Goal: Task Accomplishment & Management: Use online tool/utility

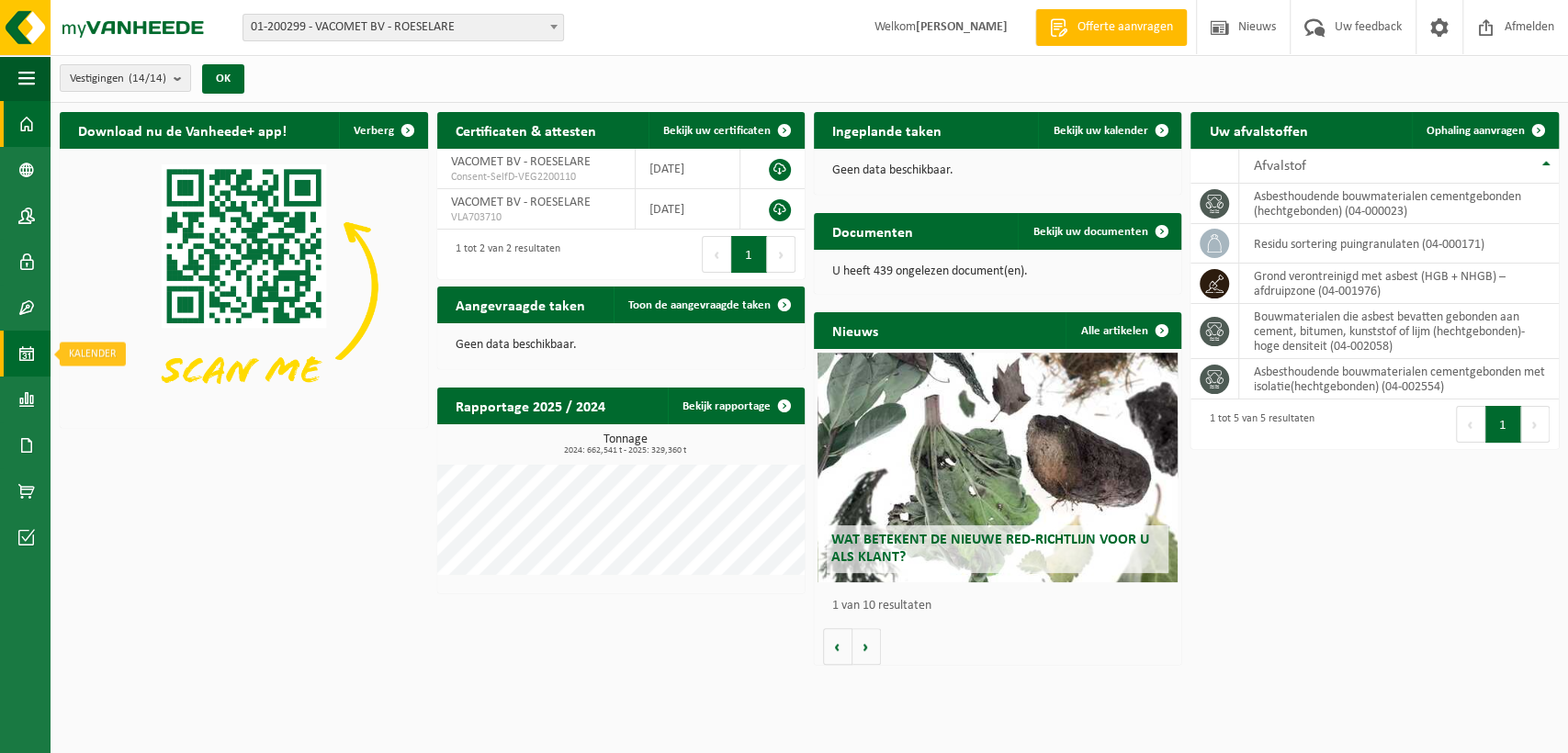
click at [20, 350] on span at bounding box center [26, 353] width 17 height 46
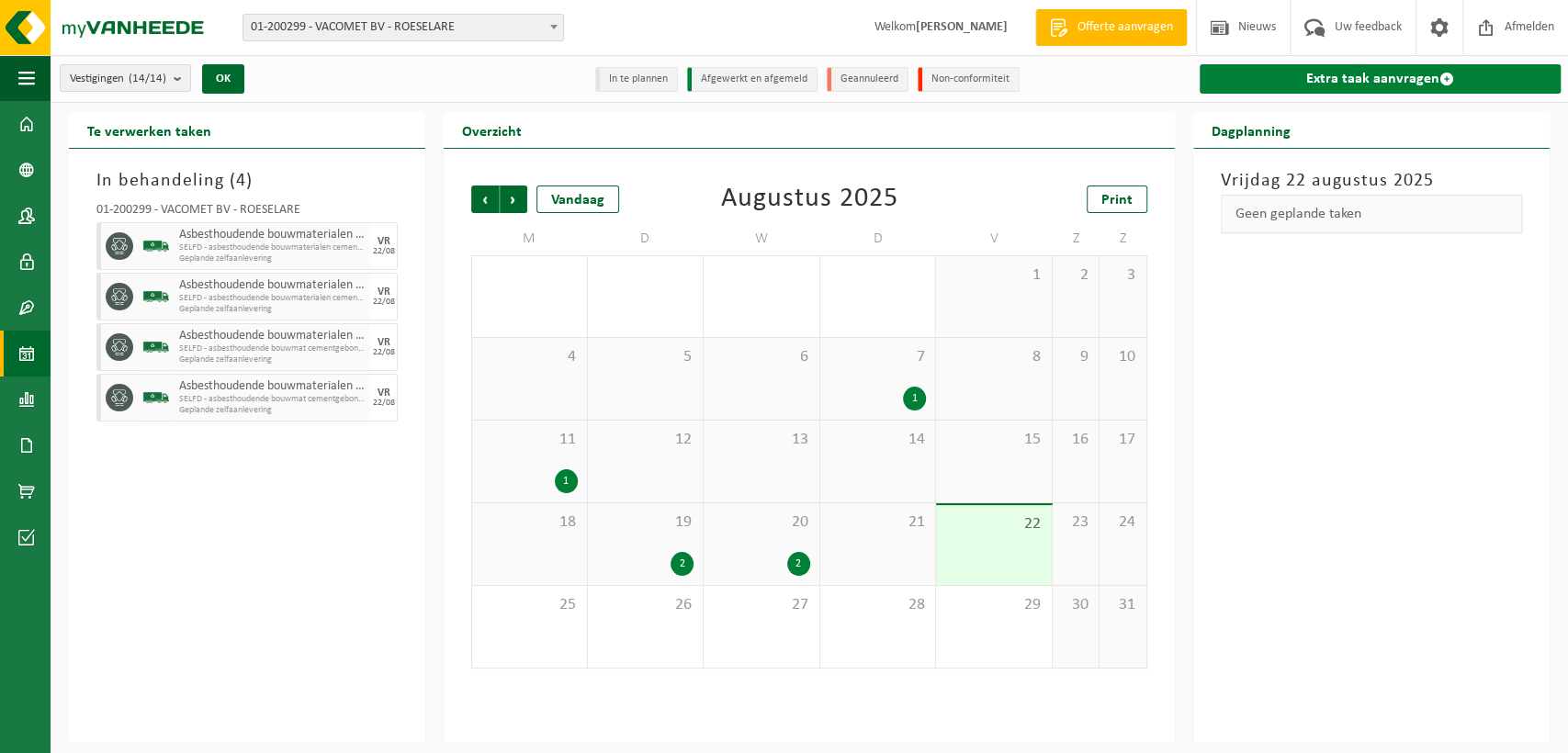
click at [1278, 76] on link "Extra taak aanvragen" at bounding box center [1380, 79] width 361 height 29
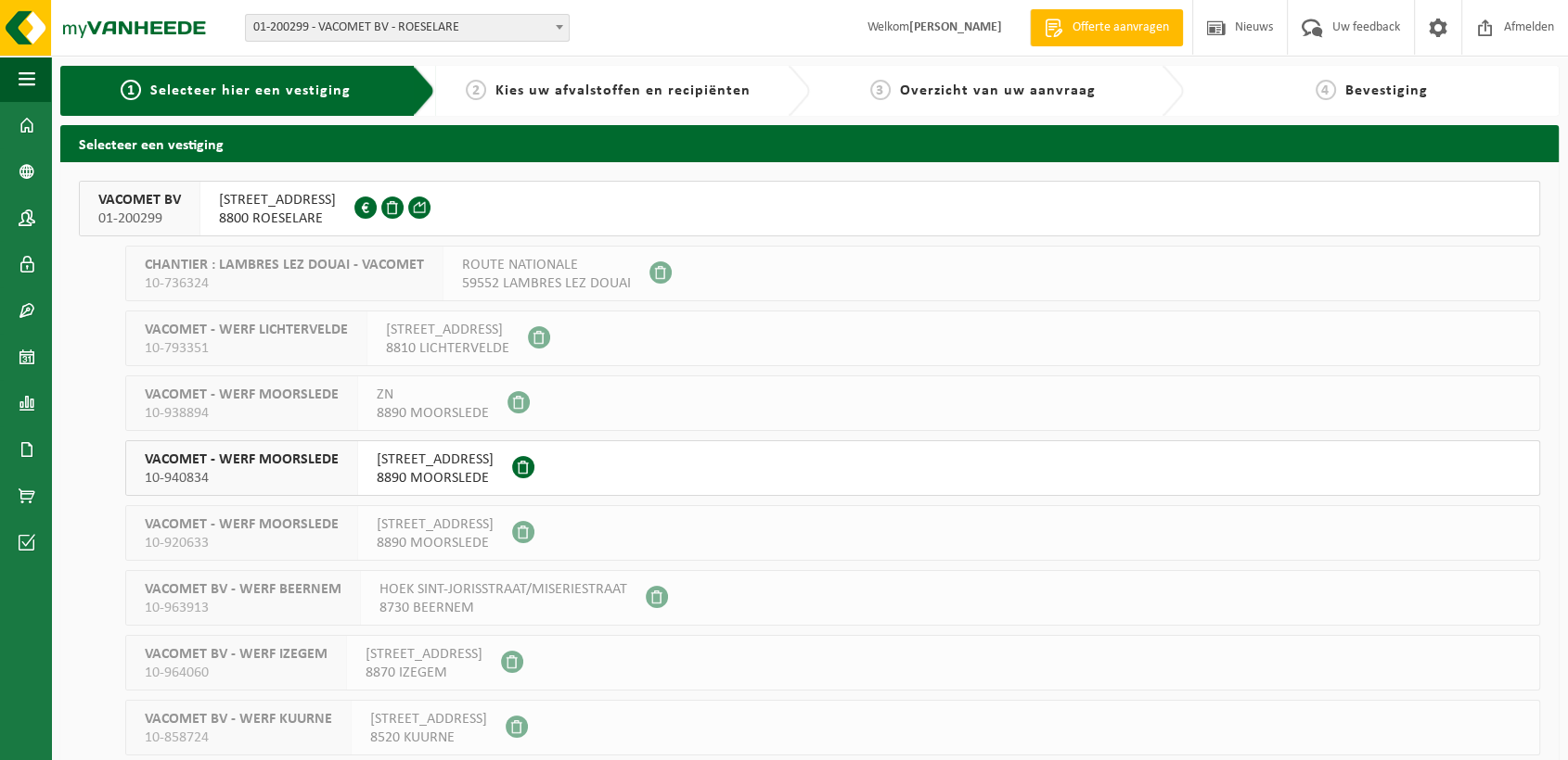
click at [264, 202] on span "REGENBEEKSTRAAT 17" at bounding box center [277, 200] width 117 height 19
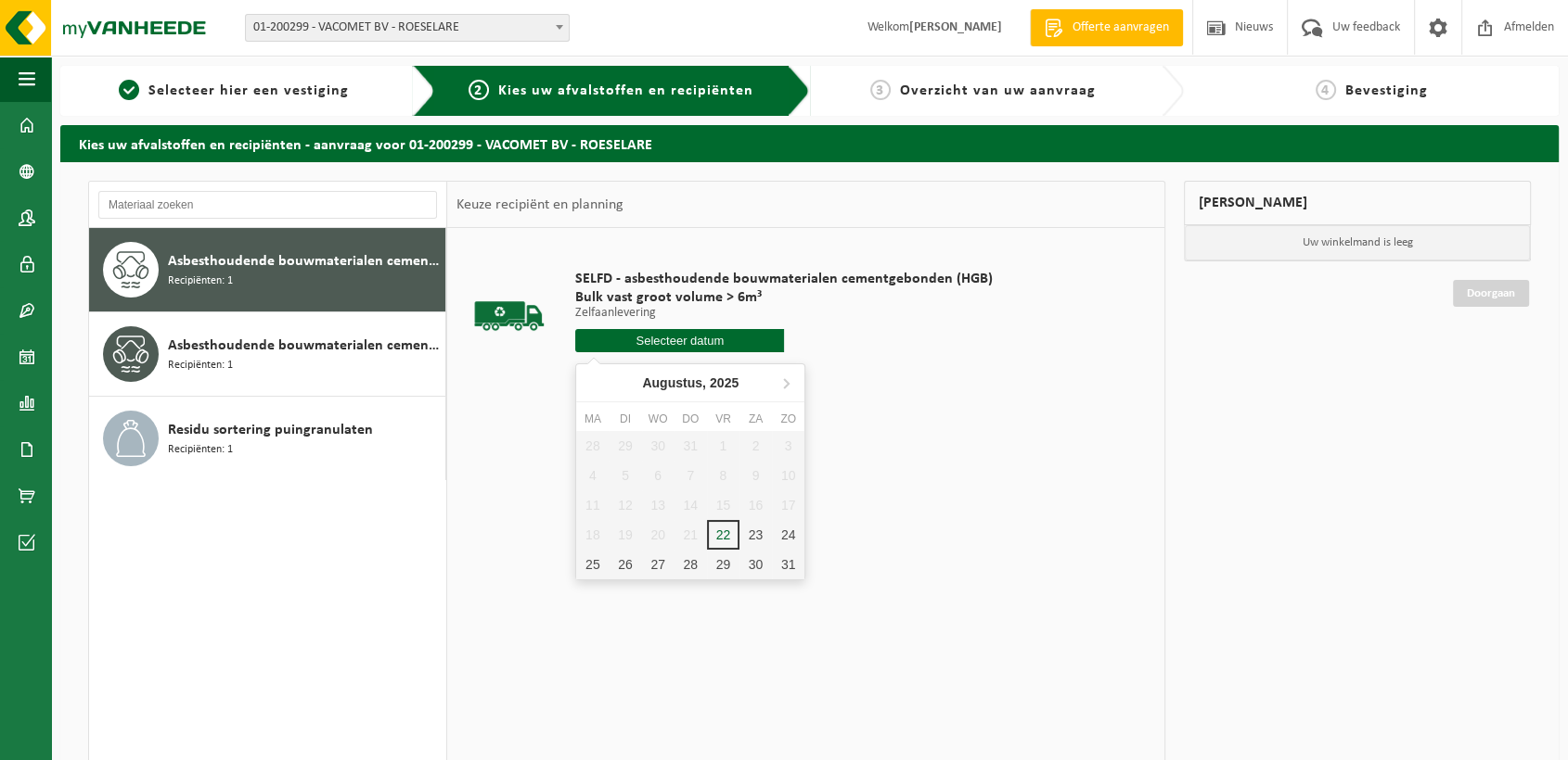
click at [686, 338] on input "text" at bounding box center [680, 341] width 209 height 24
click at [595, 562] on div "25" at bounding box center [592, 564] width 33 height 30
type input "Van 2025-08-25"
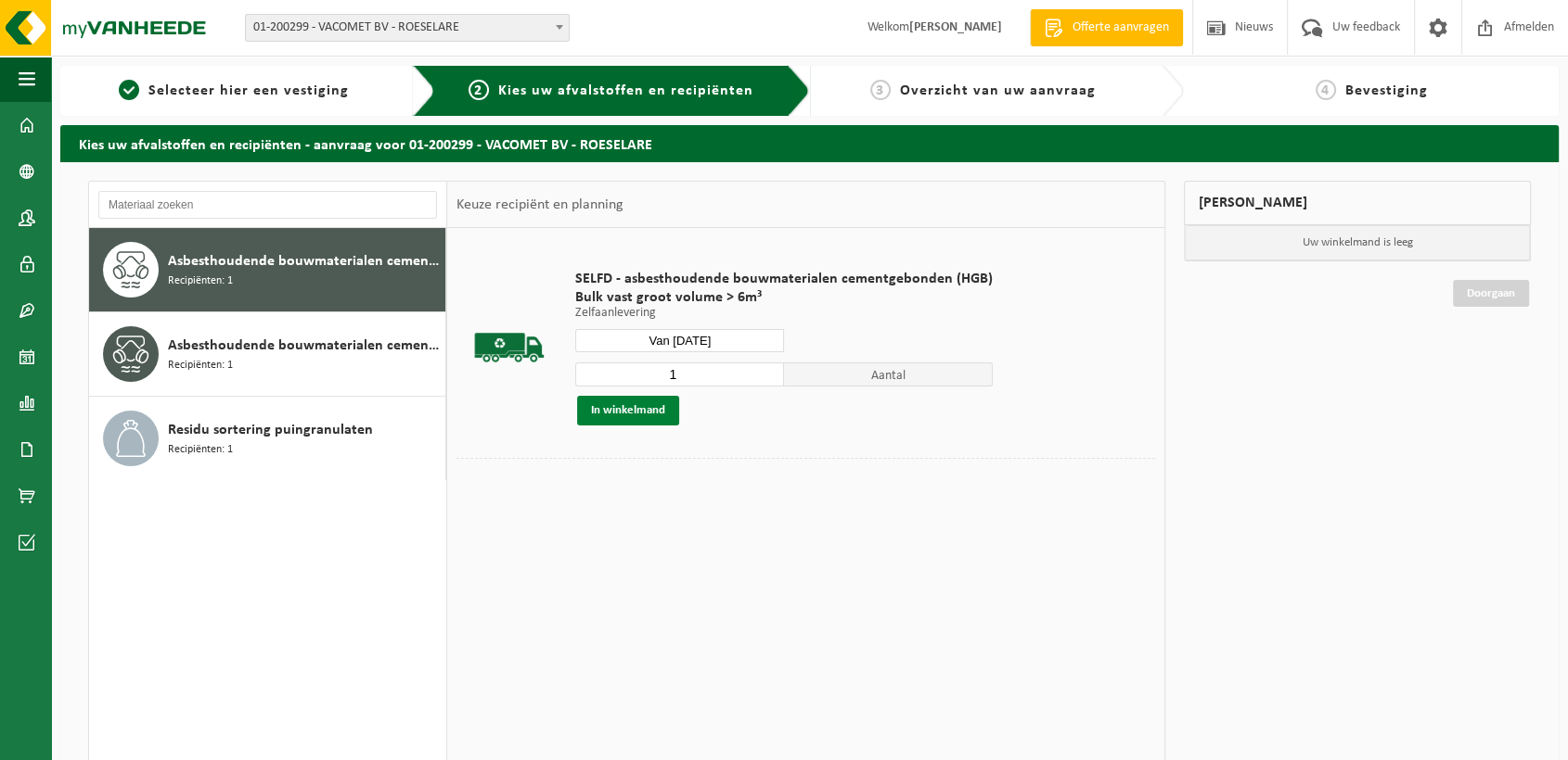
click at [646, 404] on button "In winkelmand" at bounding box center [628, 411] width 102 height 30
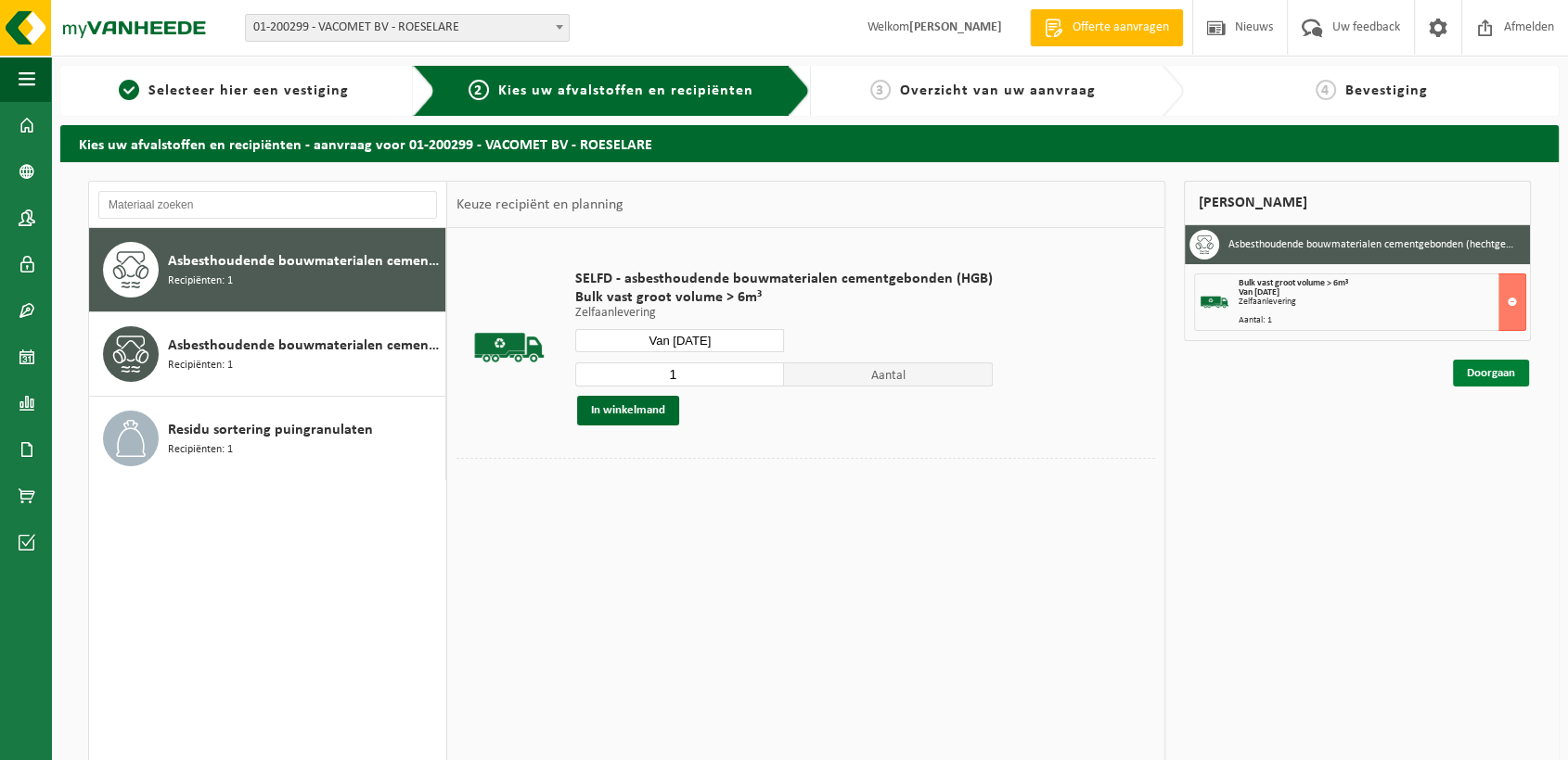
click at [1475, 370] on link "Doorgaan" at bounding box center [1490, 372] width 76 height 27
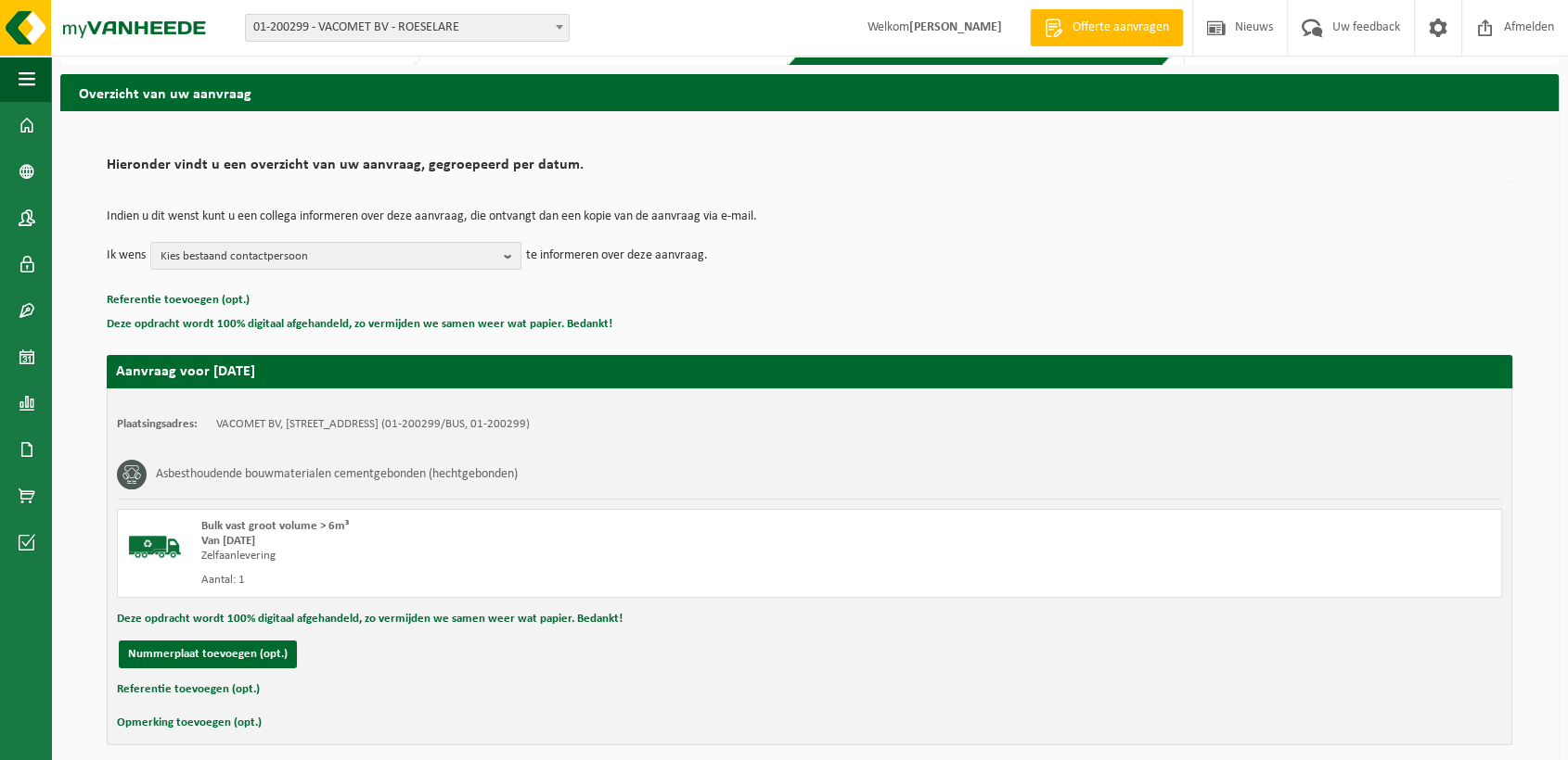
scroll to position [129, 0]
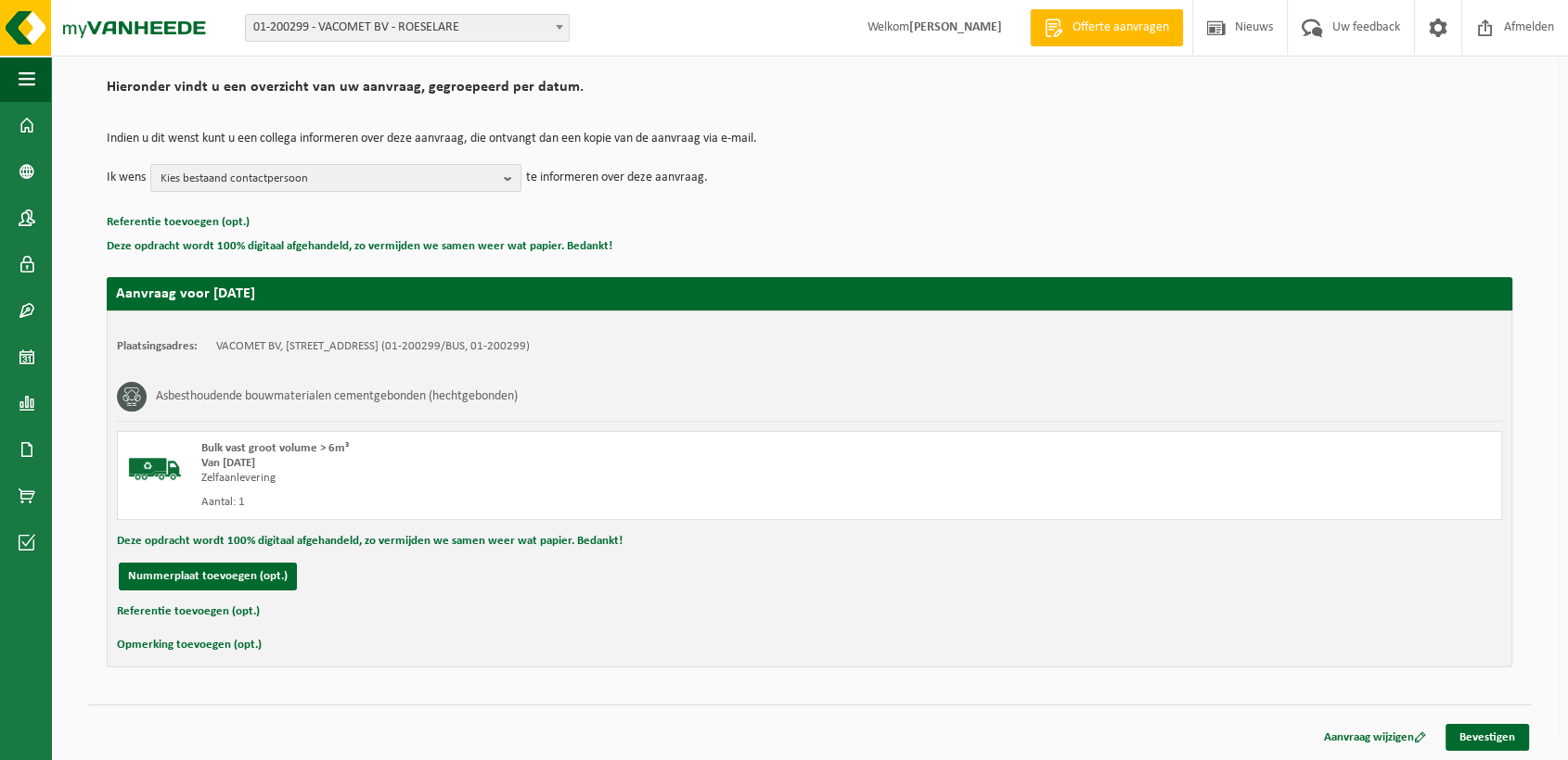
click at [236, 618] on button "Referentie toevoegen (opt.)" at bounding box center [188, 611] width 143 height 24
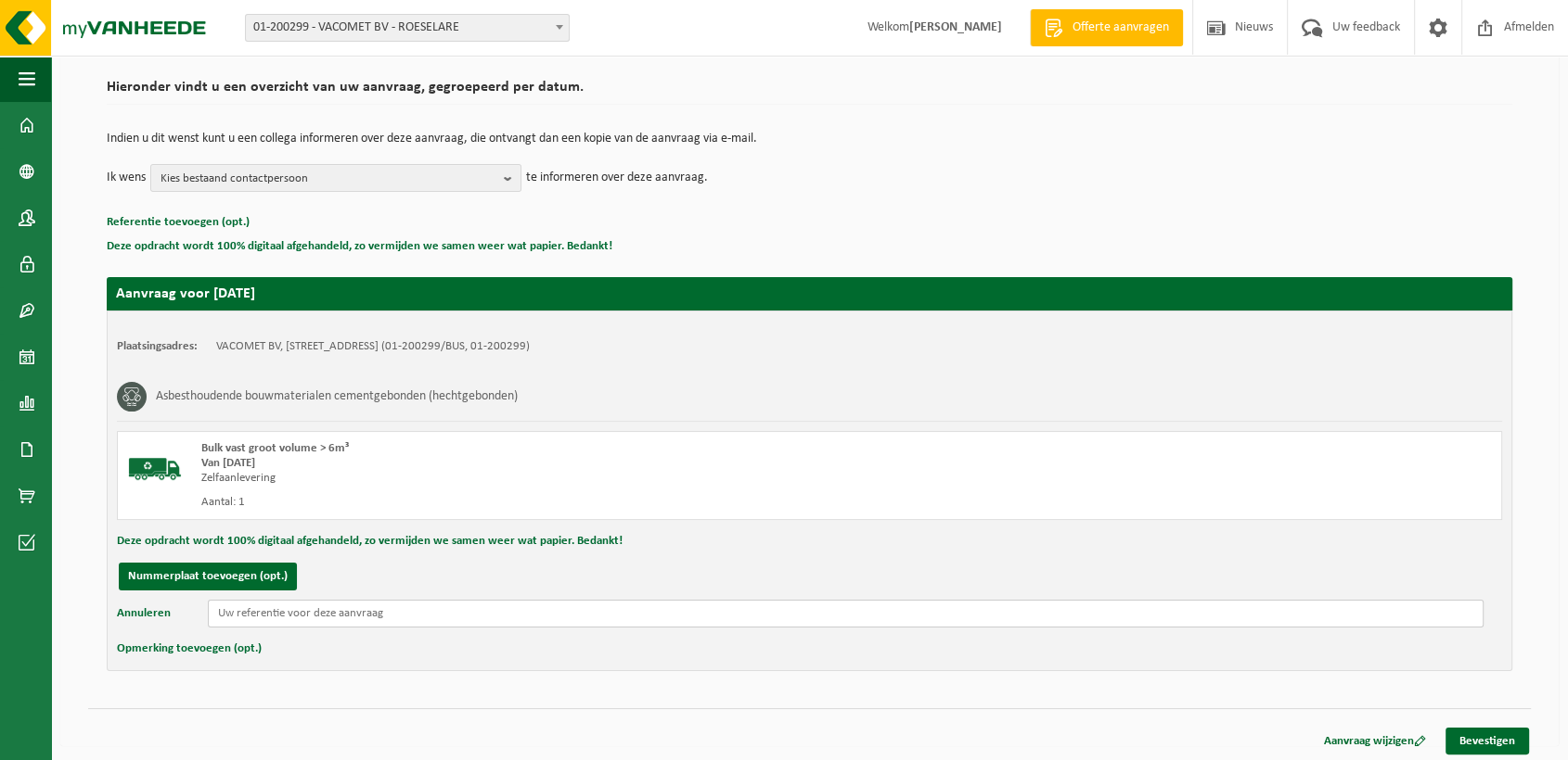
click at [304, 616] on input "text" at bounding box center [845, 613] width 1275 height 28
paste input "Beukendreef 2 Wingene"
type input "Beukendreef 2 Wingene"
click at [1499, 736] on link "Bevestigen" at bounding box center [1486, 740] width 84 height 27
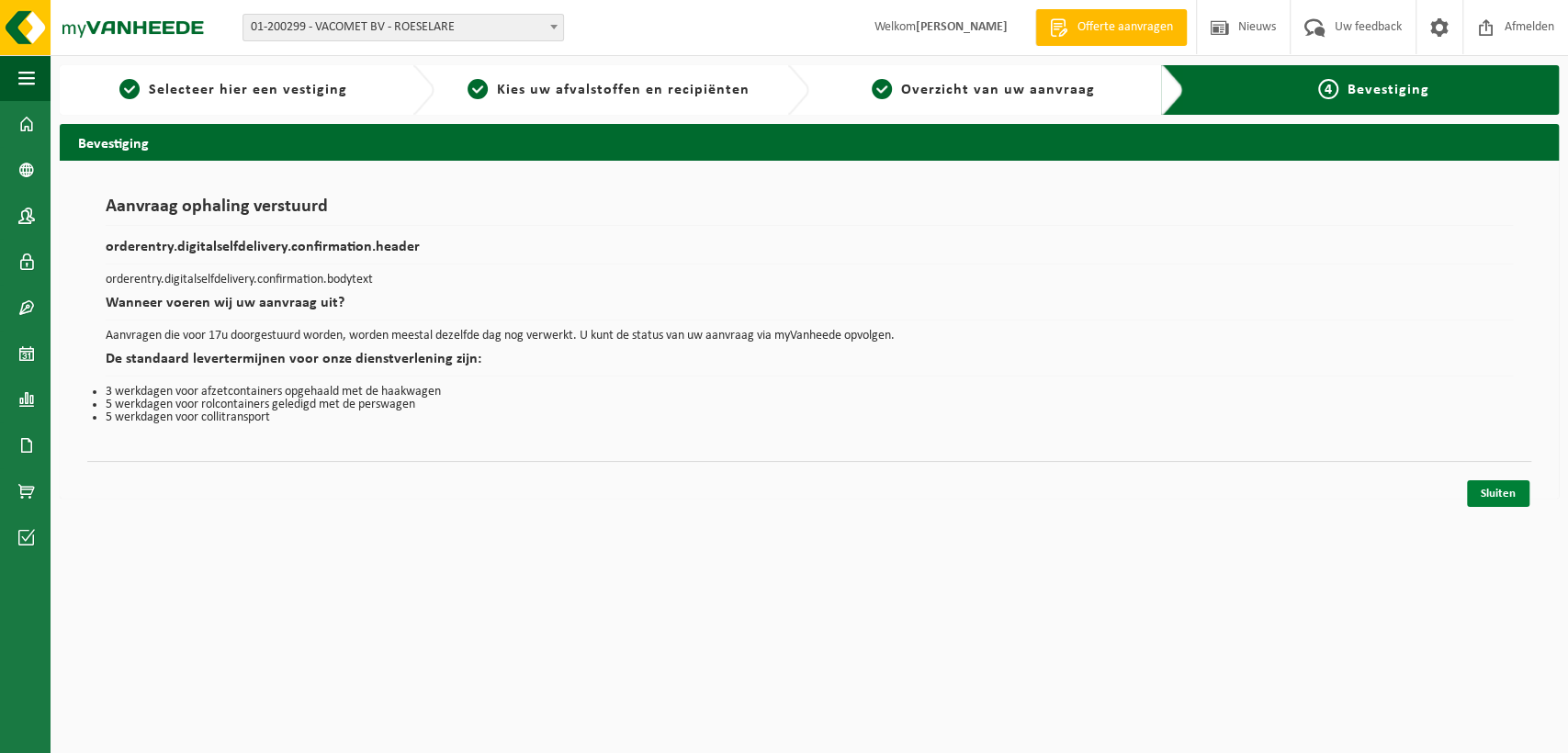
click at [1498, 495] on link "Sluiten" at bounding box center [1498, 494] width 62 height 26
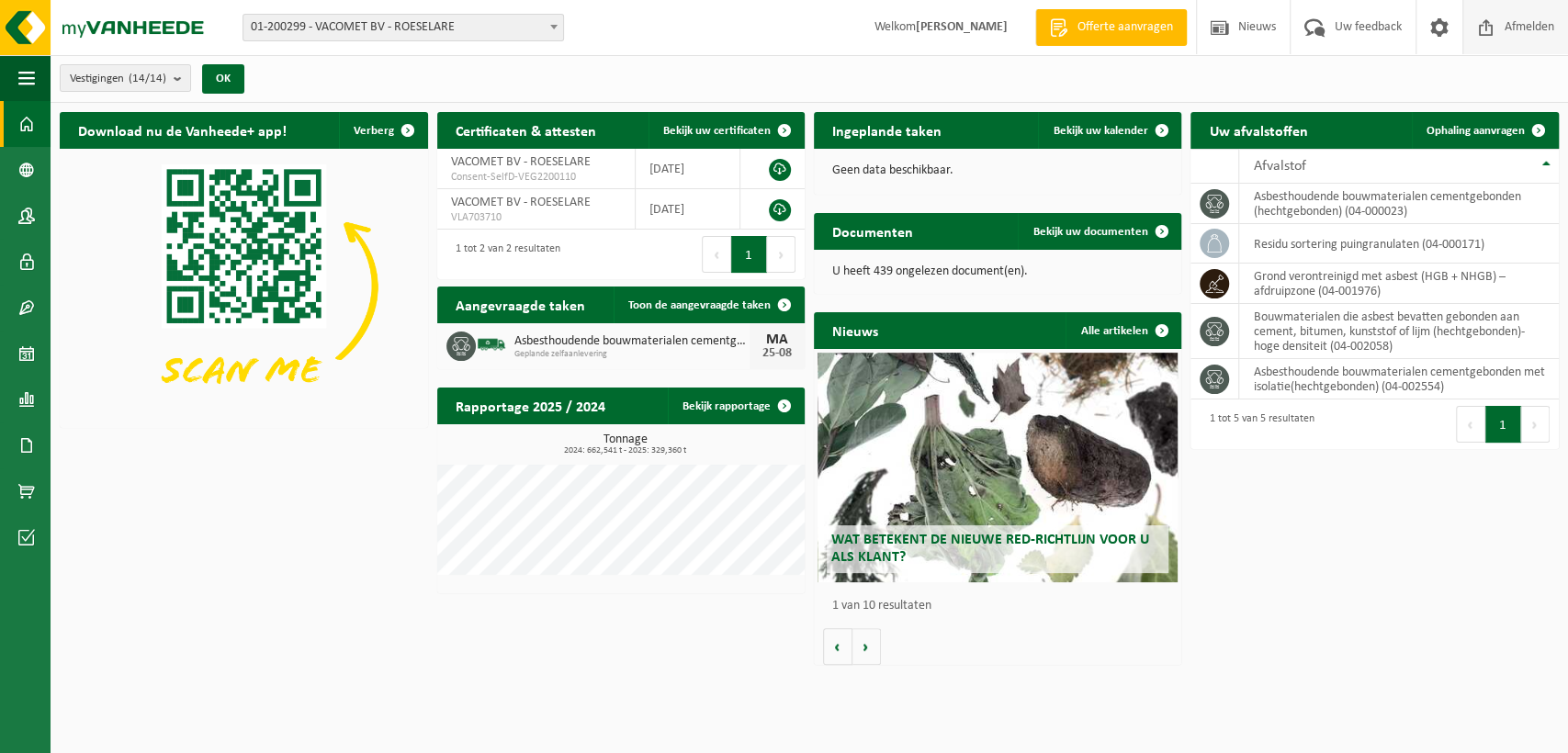
click at [1545, 18] on span "Afmelden" at bounding box center [1529, 27] width 59 height 55
